Goal: Book appointment/travel/reservation

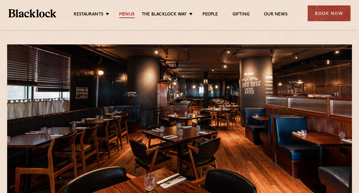
click at [129, 15] on link "Menus" at bounding box center [126, 15] width 15 height 6
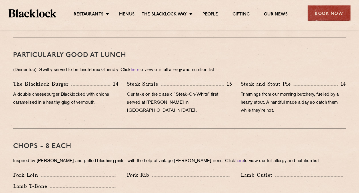
scroll to position [371, 0]
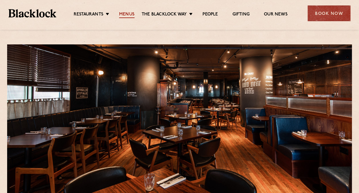
click at [128, 13] on link "Menus" at bounding box center [126, 15] width 15 height 6
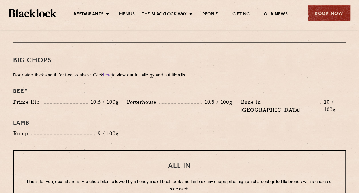
scroll to position [582, 0]
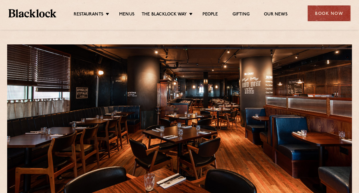
click at [321, 12] on div "Book Now" at bounding box center [329, 13] width 43 height 16
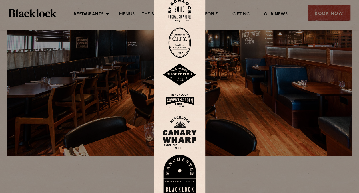
scroll to position [57, 0]
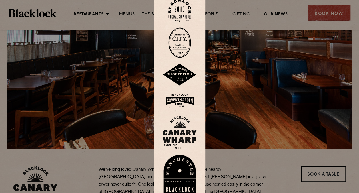
click at [184, 125] on img at bounding box center [180, 132] width 34 height 33
